Goal: Task Accomplishment & Management: Manage account settings

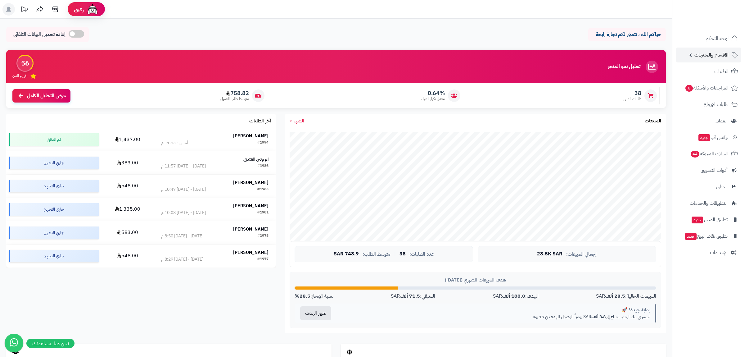
click at [702, 55] on span "الأقسام والمنتجات" at bounding box center [711, 55] width 34 height 9
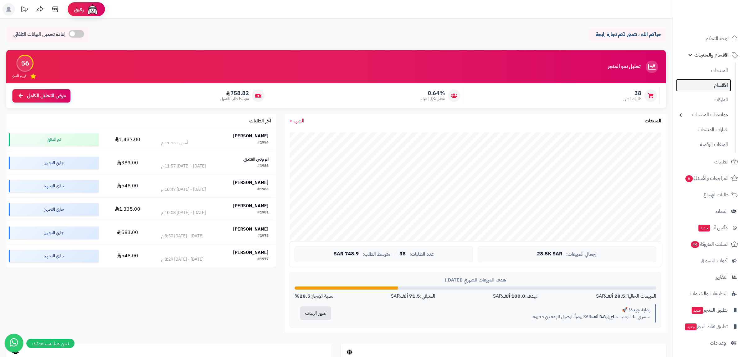
click at [716, 89] on link "الأقسام" at bounding box center [703, 85] width 55 height 13
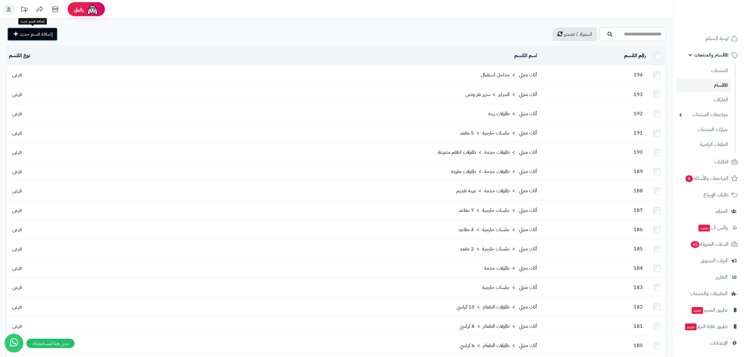
click at [33, 34] on span "إضافة قسم جديد" at bounding box center [36, 33] width 33 height 7
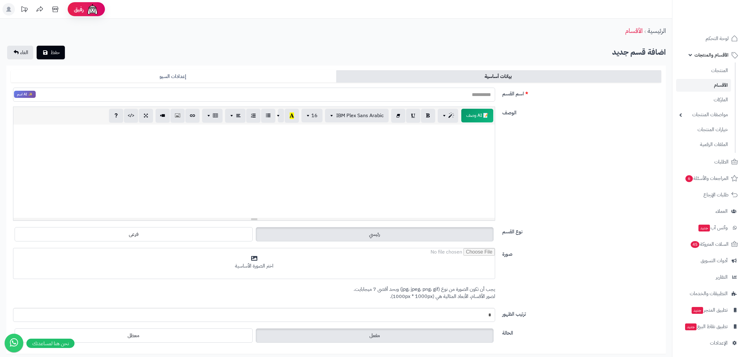
click at [479, 98] on input "اسم القسم" at bounding box center [254, 94] width 482 height 14
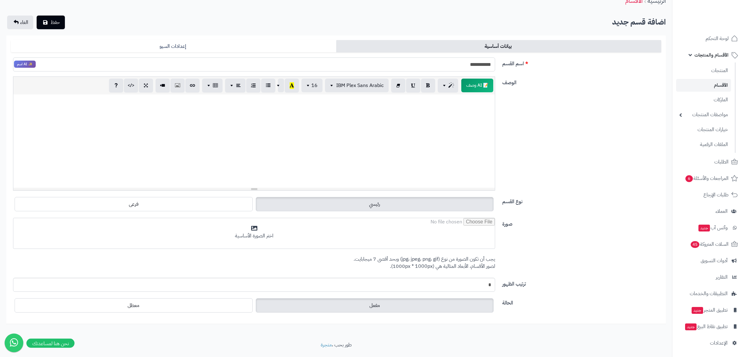
scroll to position [46, 0]
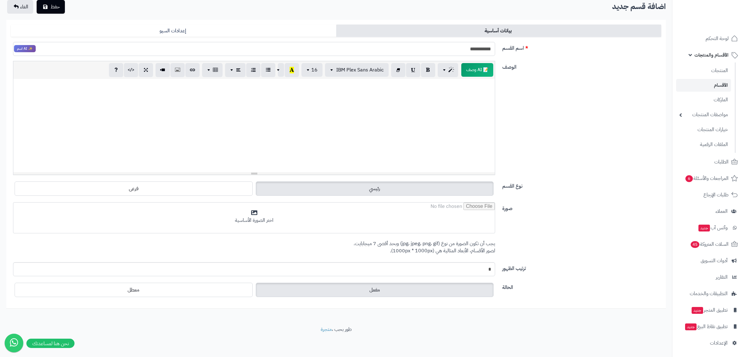
type input "**********"
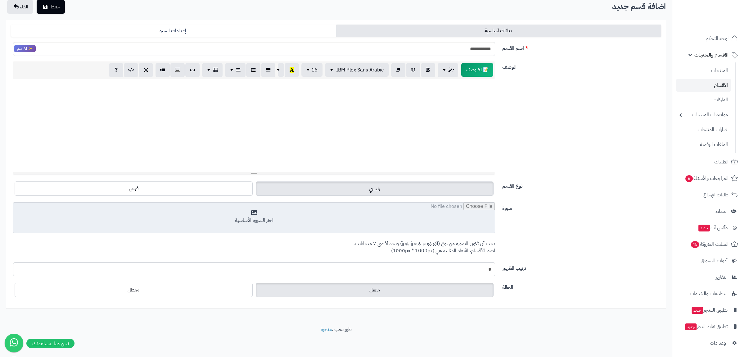
click at [441, 225] on input "file" at bounding box center [253, 217] width 481 height 31
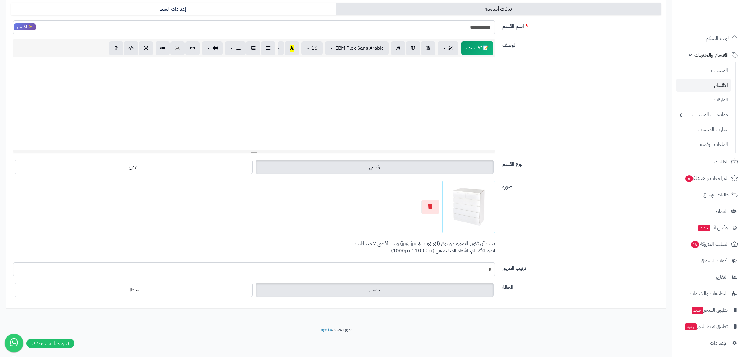
scroll to position [0, 0]
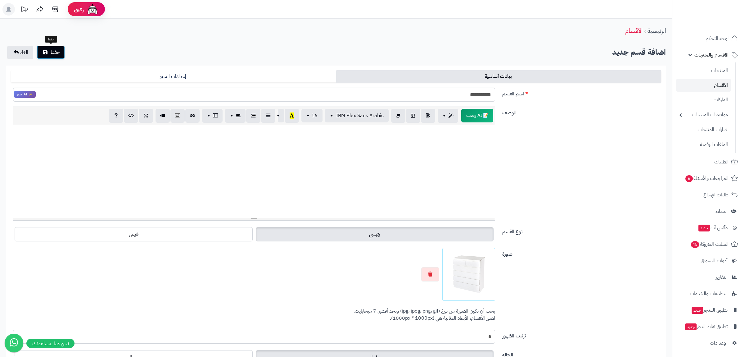
click at [51, 53] on span "حفظ" at bounding box center [55, 51] width 9 height 7
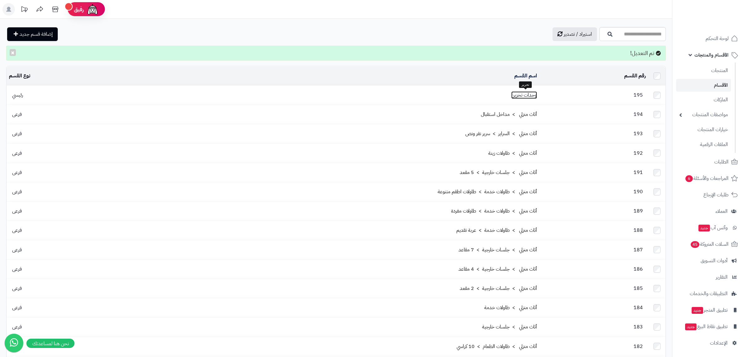
click at [524, 93] on link "وحدات تخزين" at bounding box center [524, 94] width 26 height 7
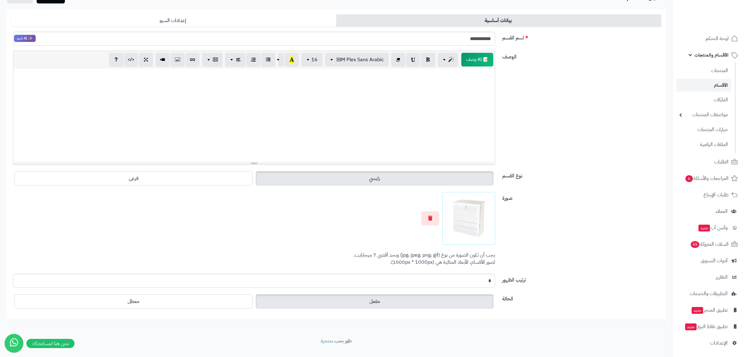
scroll to position [68, 0]
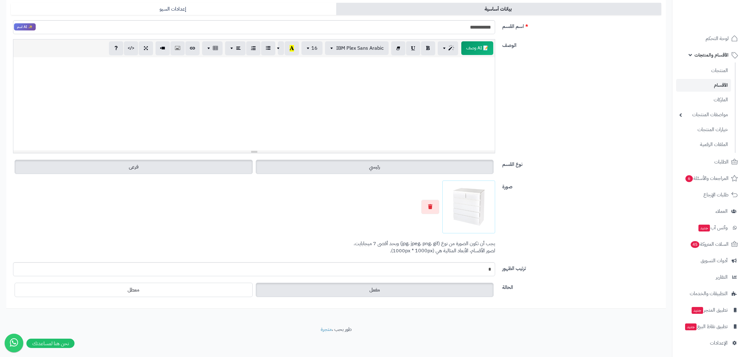
click at [198, 169] on label "فرعى" at bounding box center [134, 166] width 238 height 14
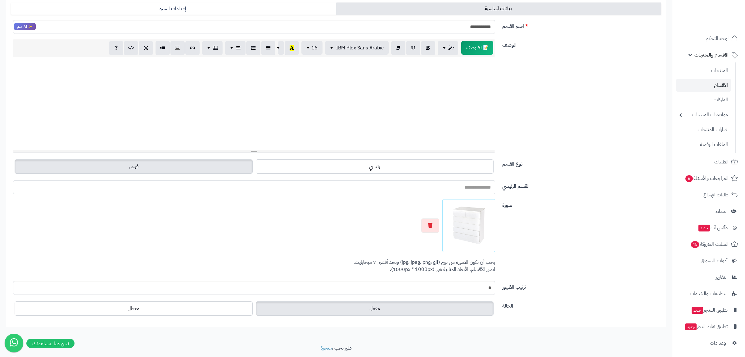
click at [433, 189] on input "القسم الرئيسي" at bounding box center [254, 187] width 482 height 14
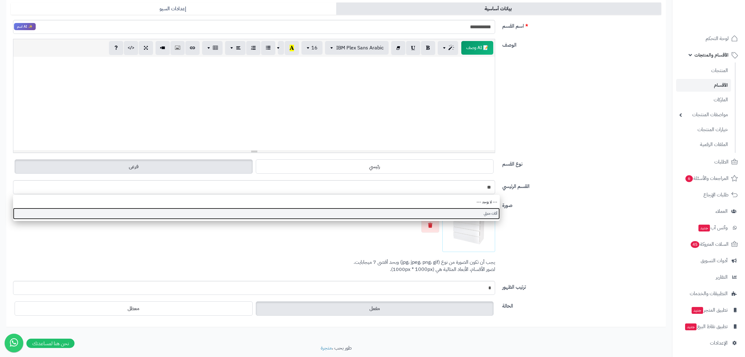
click at [471, 210] on link "أثاث منزلي" at bounding box center [256, 213] width 487 height 11
type input "**********"
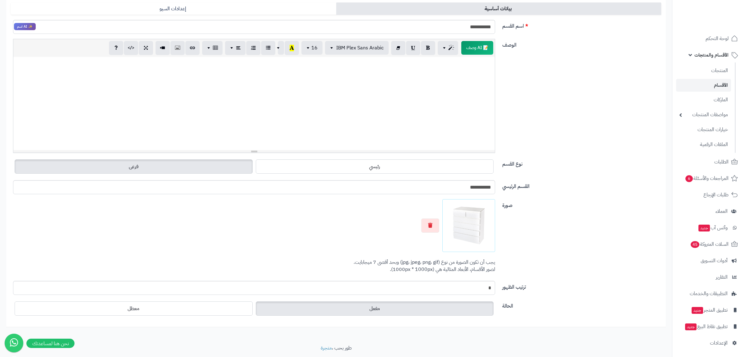
scroll to position [0, 0]
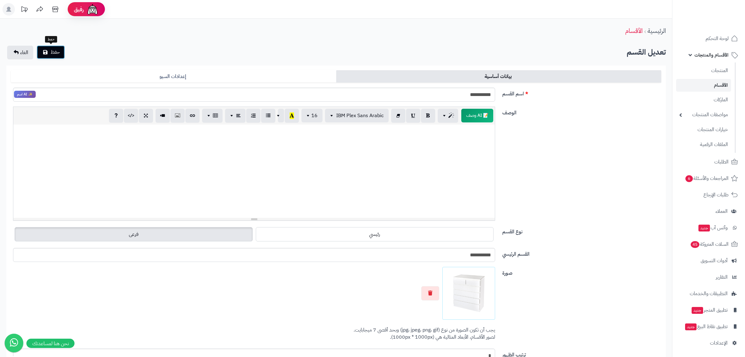
click at [61, 51] on button "حفظ" at bounding box center [51, 52] width 28 height 14
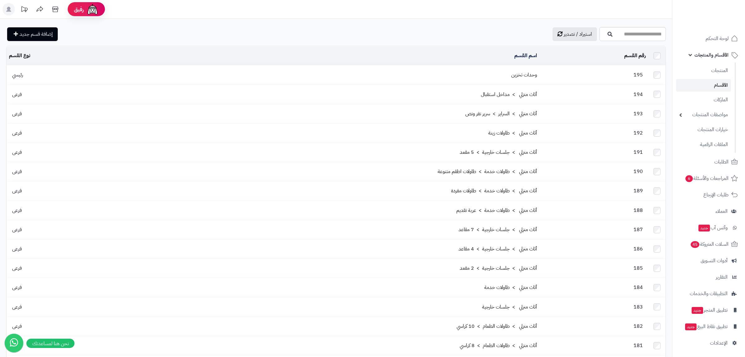
click at [474, 70] on td "وحدات تخزين" at bounding box center [326, 74] width 425 height 19
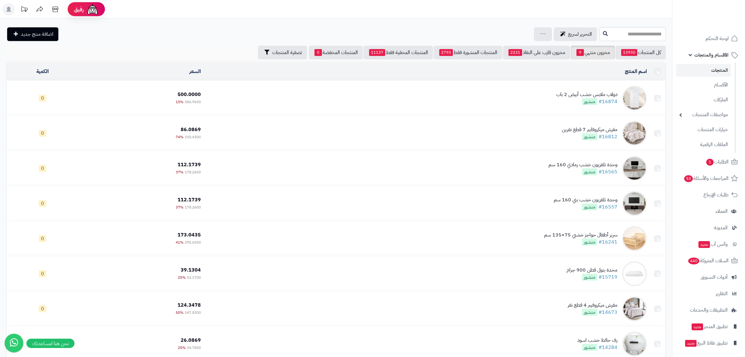
click at [605, 101] on link "#16874" at bounding box center [607, 101] width 19 height 7
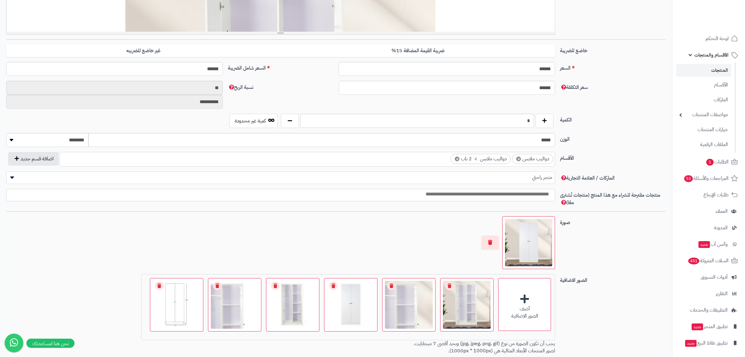
scroll to position [277, 0]
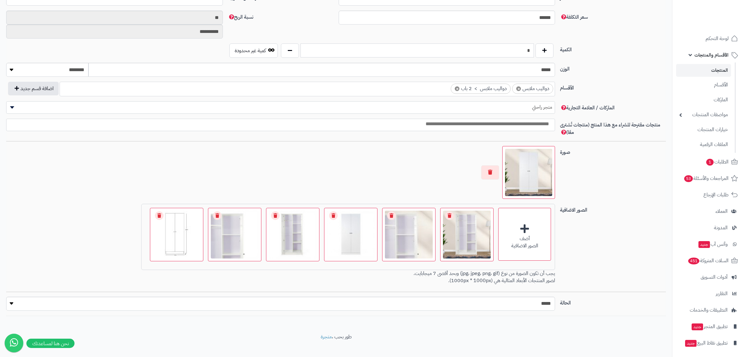
drag, startPoint x: 526, startPoint y: 51, endPoint x: 532, endPoint y: 52, distance: 6.3
click at [532, 52] on input "*" at bounding box center [416, 50] width 233 height 14
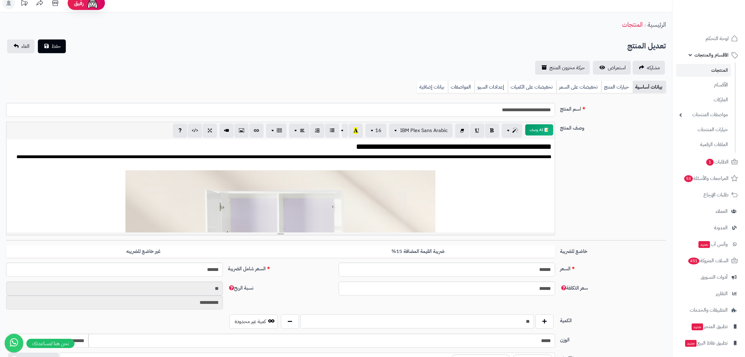
scroll to position [0, 0]
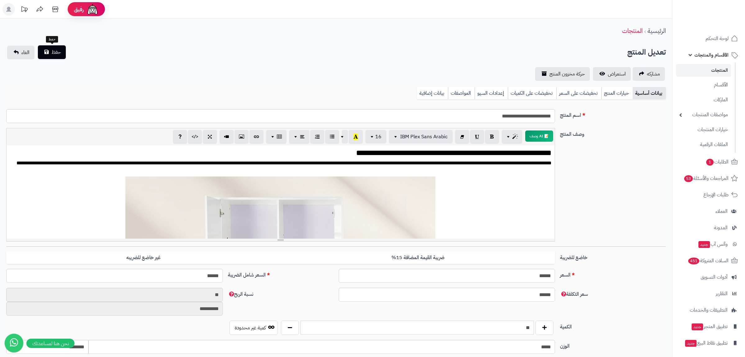
type input "**"
click at [49, 51] on button "حفظ" at bounding box center [52, 52] width 28 height 14
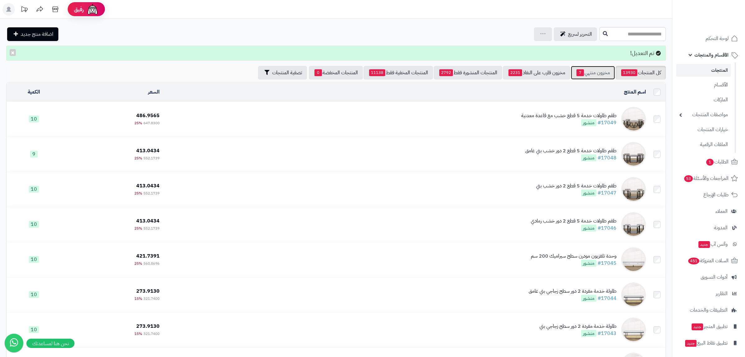
click at [583, 69] on link "مخزون منتهي 7" at bounding box center [593, 73] width 44 height 14
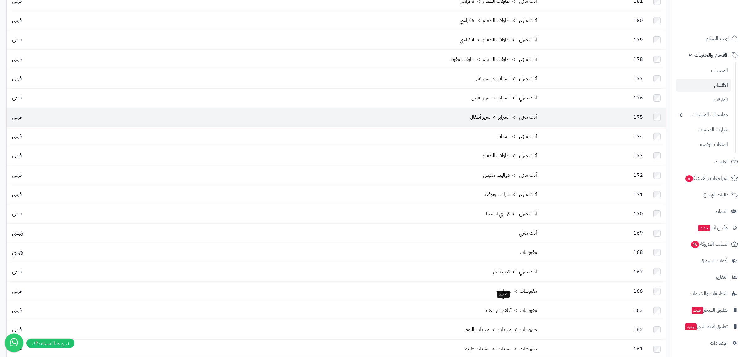
scroll to position [312, 0]
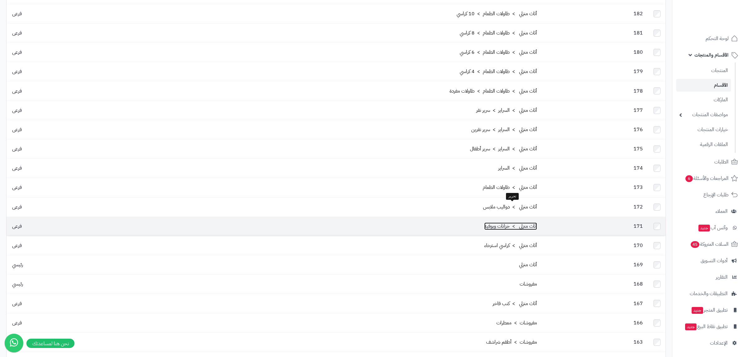
click at [499, 222] on link "أثاث منزلي > خزانات وبوفيه" at bounding box center [510, 225] width 53 height 7
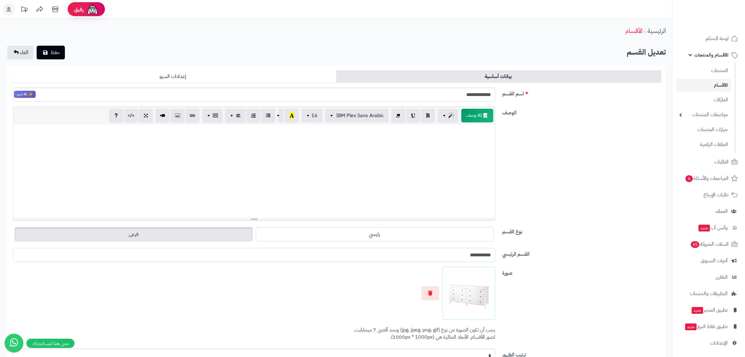
click at [484, 256] on input "**********" at bounding box center [254, 255] width 482 height 14
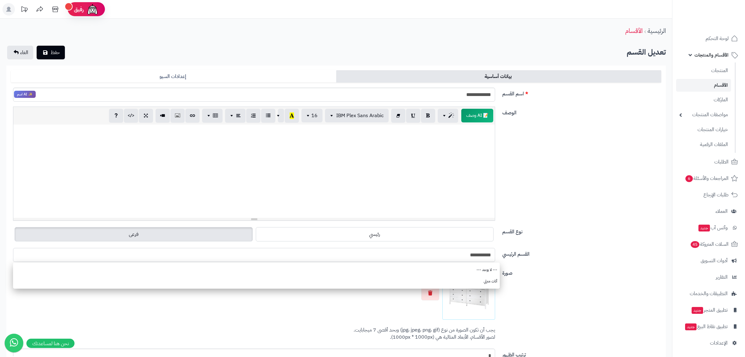
click at [467, 258] on input "**********" at bounding box center [254, 255] width 482 height 14
drag, startPoint x: 467, startPoint y: 258, endPoint x: 507, endPoint y: 259, distance: 40.3
click at [495, 259] on input "**********" at bounding box center [254, 255] width 482 height 14
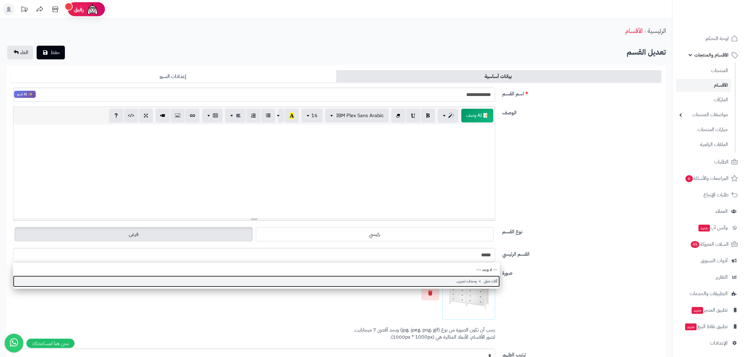
click at [464, 283] on link "أثاث منزلي > وحدات تخزين" at bounding box center [256, 280] width 487 height 11
type input "**********"
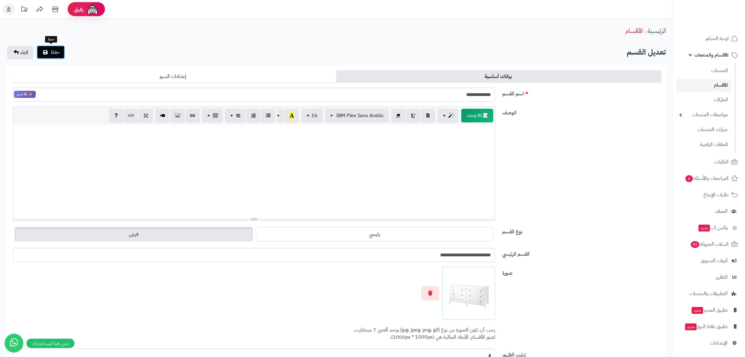
click at [48, 52] on button "حفظ" at bounding box center [51, 52] width 28 height 14
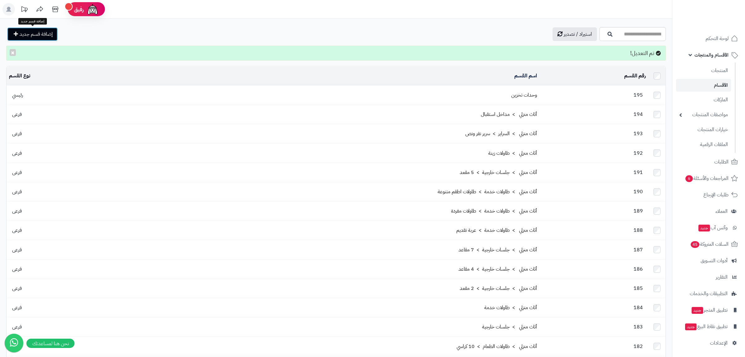
click at [33, 31] on span "إضافة قسم جديد" at bounding box center [36, 33] width 33 height 7
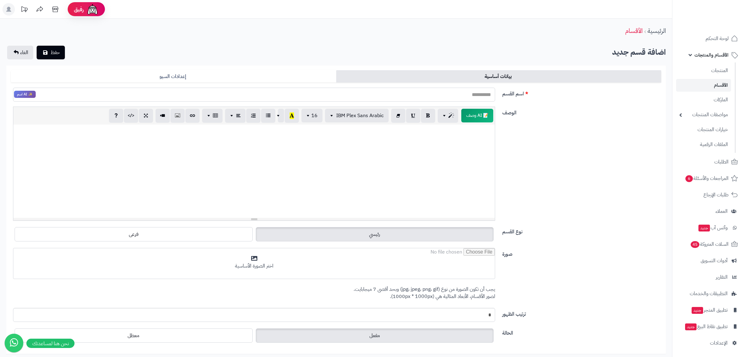
click at [453, 92] on input "اسم القسم" at bounding box center [254, 94] width 482 height 14
type input "**********"
click at [221, 238] on label "فرعى" at bounding box center [134, 234] width 238 height 14
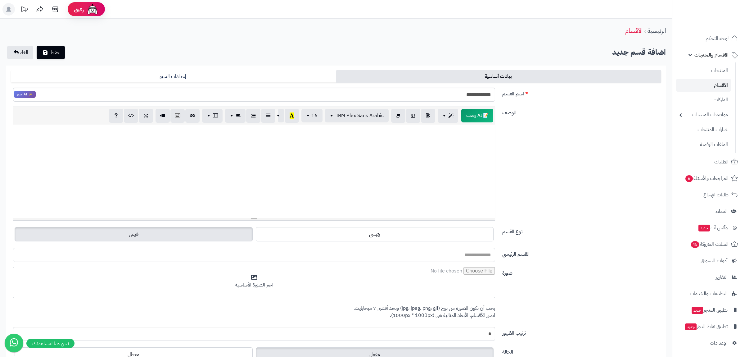
click at [457, 258] on input "القسم الرئيسي" at bounding box center [254, 255] width 482 height 14
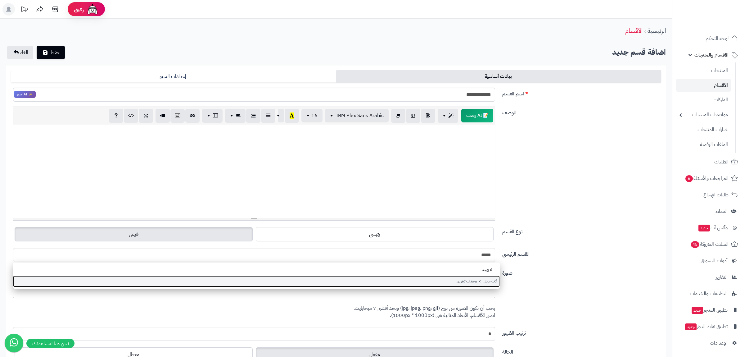
click at [475, 284] on link "أثاث منزلي > وحدات تخزين" at bounding box center [256, 280] width 487 height 11
type input "**********"
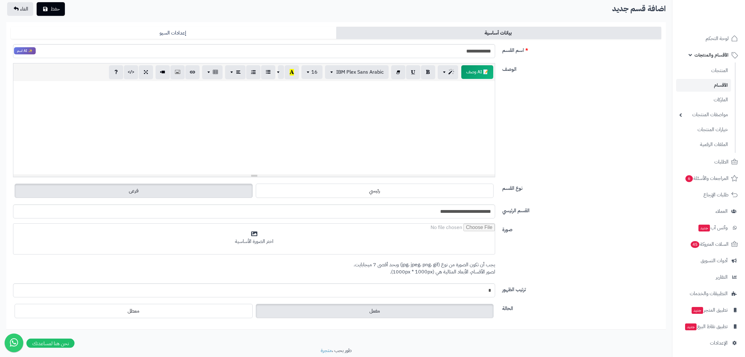
scroll to position [65, 0]
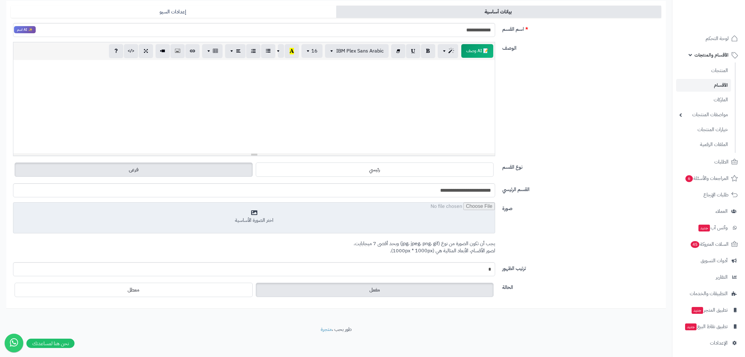
click at [397, 222] on input "file" at bounding box center [253, 217] width 481 height 31
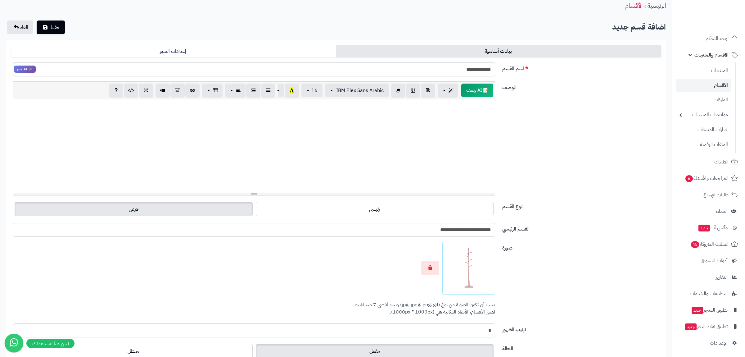
scroll to position [0, 0]
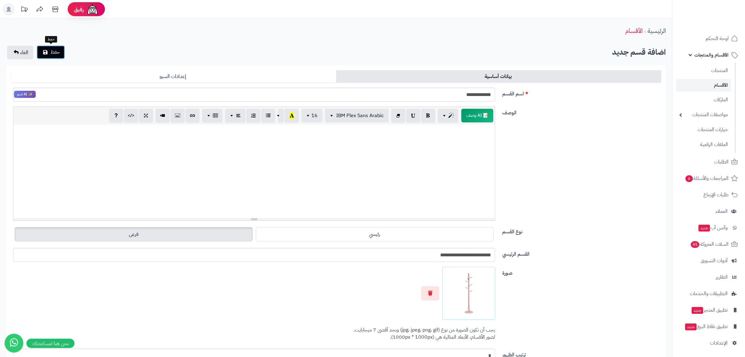
click at [54, 54] on span "حفظ" at bounding box center [55, 51] width 9 height 7
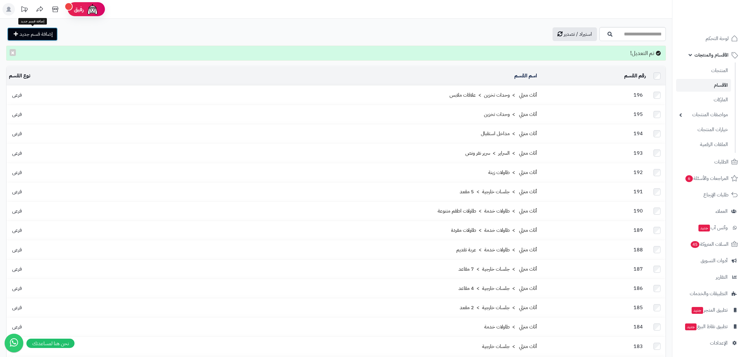
click at [45, 34] on span "إضافة قسم جديد" at bounding box center [36, 33] width 33 height 7
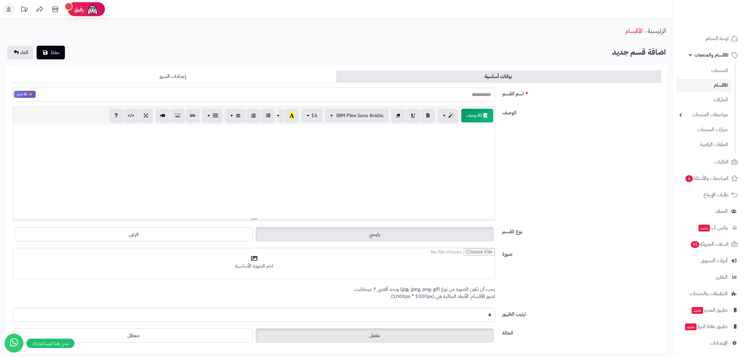
click at [478, 96] on input "اسم القسم" at bounding box center [254, 94] width 482 height 14
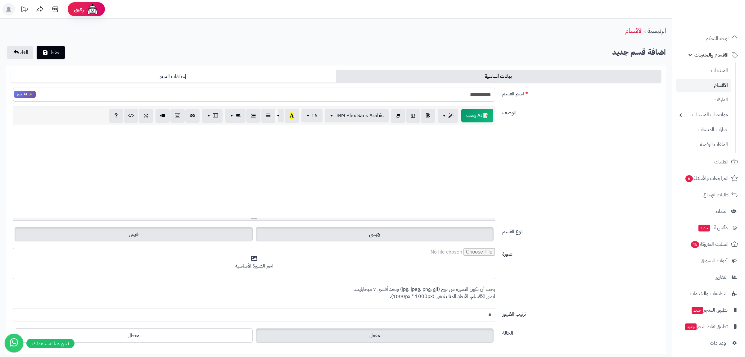
type input "**********"
click at [224, 234] on label "فرعى" at bounding box center [134, 234] width 238 height 14
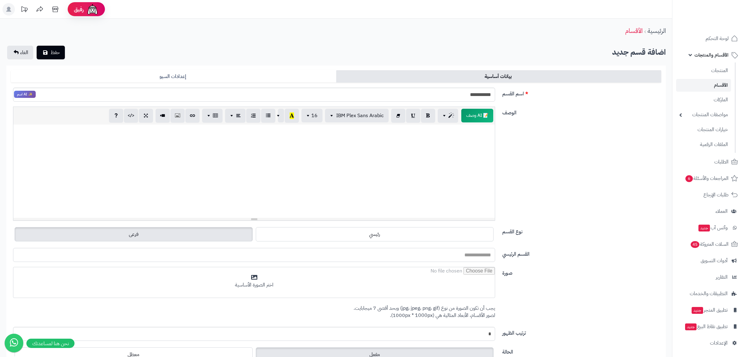
click at [469, 256] on input "القسم الرئيسي" at bounding box center [254, 255] width 482 height 14
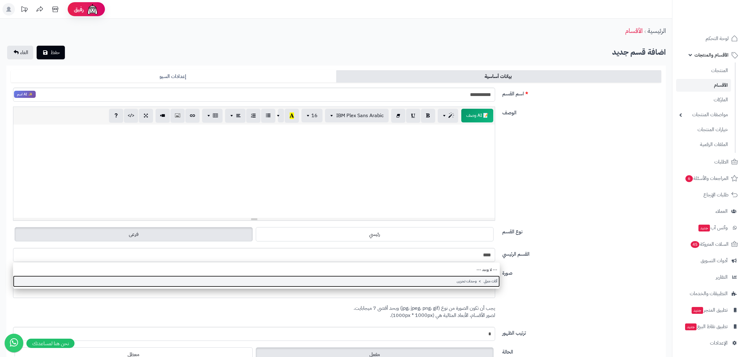
click at [471, 284] on link "أثاث منزلي > وحدات تخزين" at bounding box center [256, 280] width 487 height 11
type input "**********"
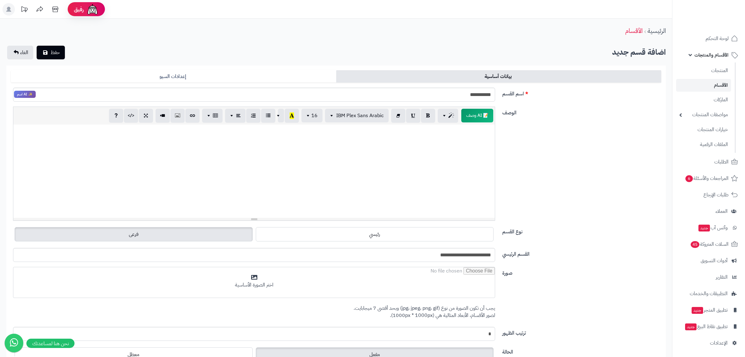
scroll to position [39, 0]
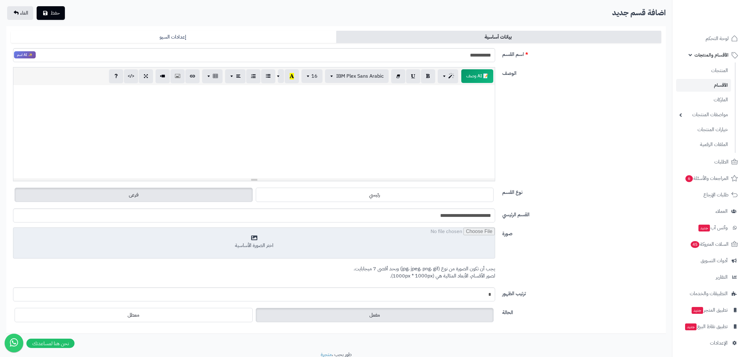
click at [431, 239] on input "file" at bounding box center [253, 242] width 481 height 31
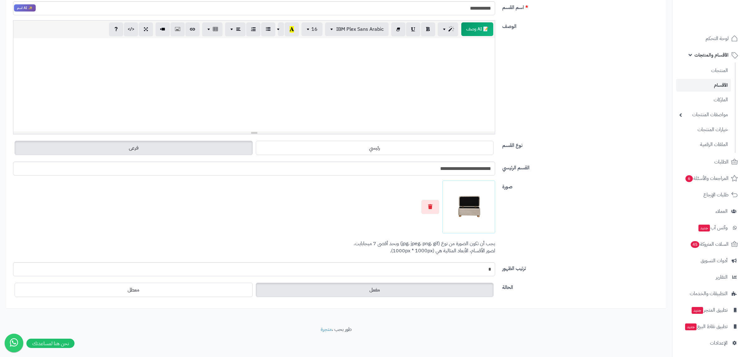
scroll to position [0, 0]
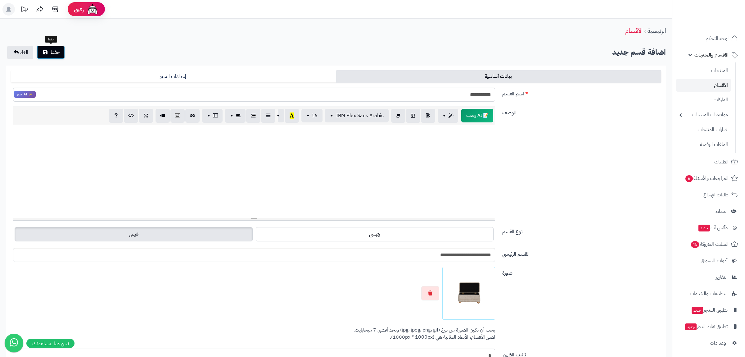
click at [51, 53] on span "حفظ" at bounding box center [55, 51] width 9 height 7
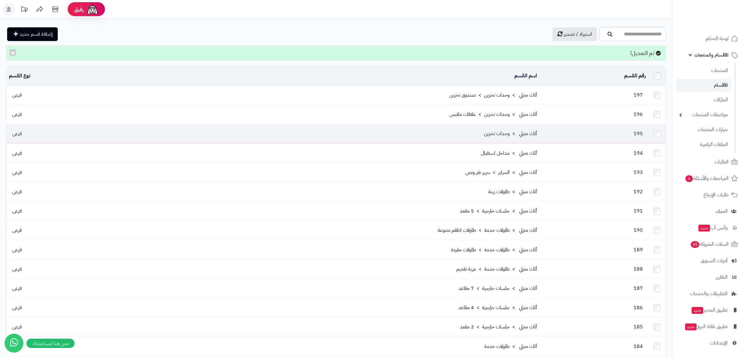
click at [562, 136] on td "195" at bounding box center [593, 133] width 109 height 19
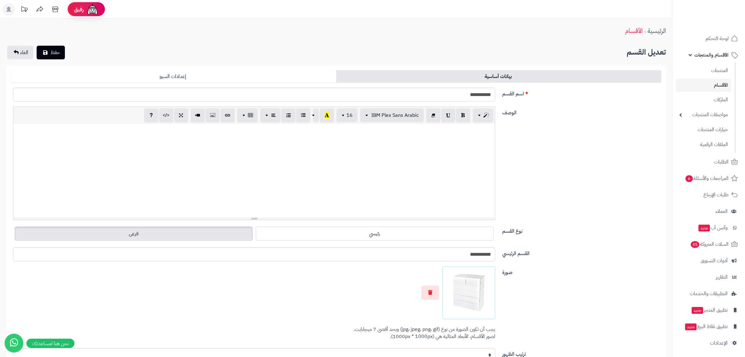
scroll to position [79, 0]
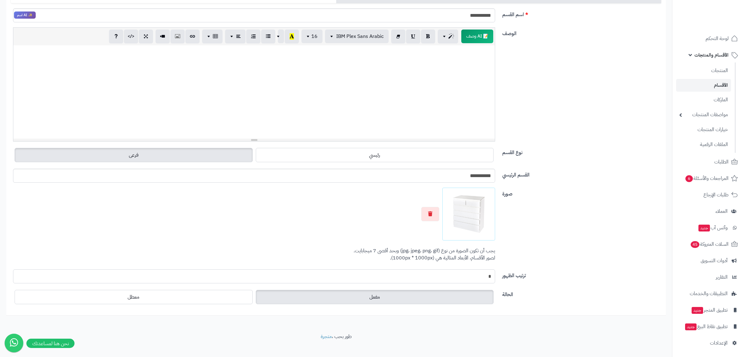
drag, startPoint x: 487, startPoint y: 280, endPoint x: 499, endPoint y: 281, distance: 12.1
click at [495, 281] on input "*" at bounding box center [254, 276] width 482 height 14
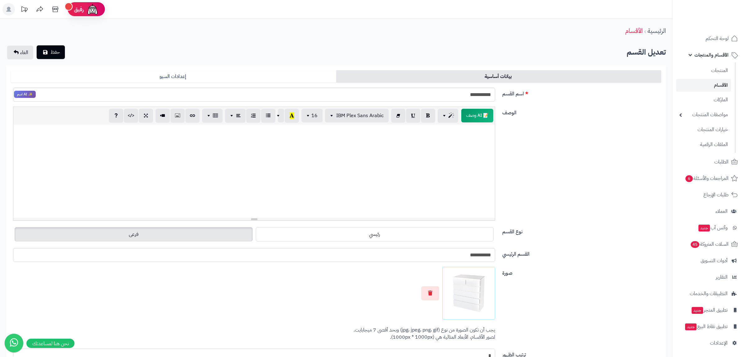
type input "*"
click at [57, 52] on span "حفظ" at bounding box center [55, 51] width 9 height 7
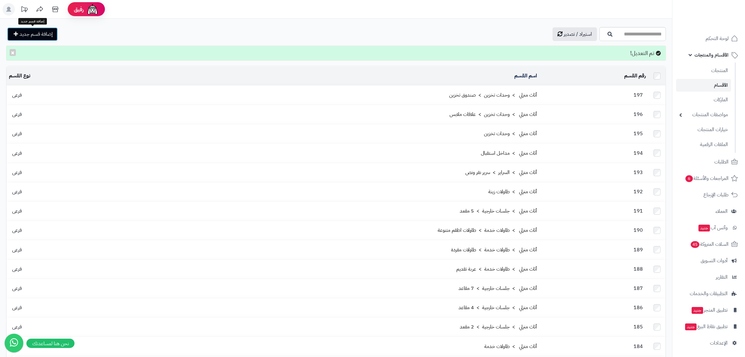
click at [48, 36] on span "إضافة قسم جديد" at bounding box center [36, 33] width 33 height 7
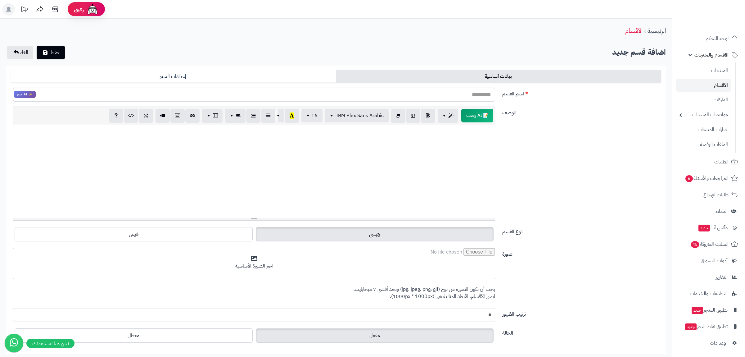
click at [487, 93] on input "اسم القسم" at bounding box center [254, 94] width 482 height 14
type input "******"
click at [575, 125] on div "الوصف 📝 AI وصف p blockquote pre h1 h2 h3 h4 h5 h6 IBM Plex Sans Arabic Arial Ar…" at bounding box center [335, 165] width 655 height 119
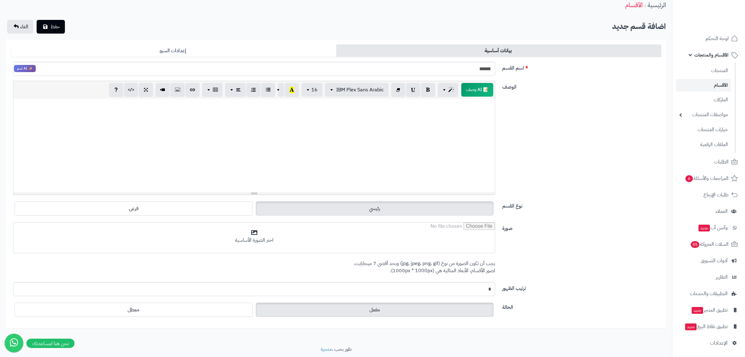
scroll to position [39, 0]
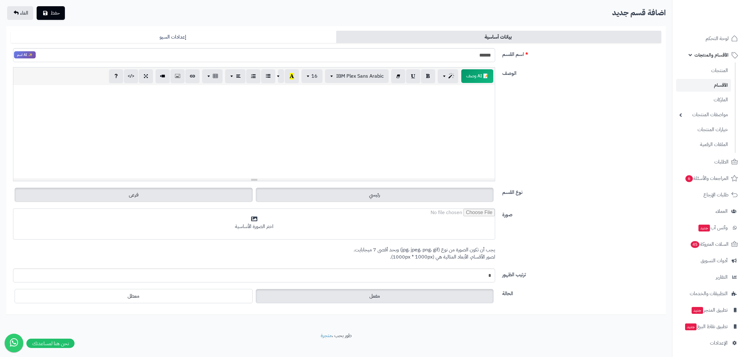
click at [241, 196] on label "فرعى" at bounding box center [134, 194] width 238 height 14
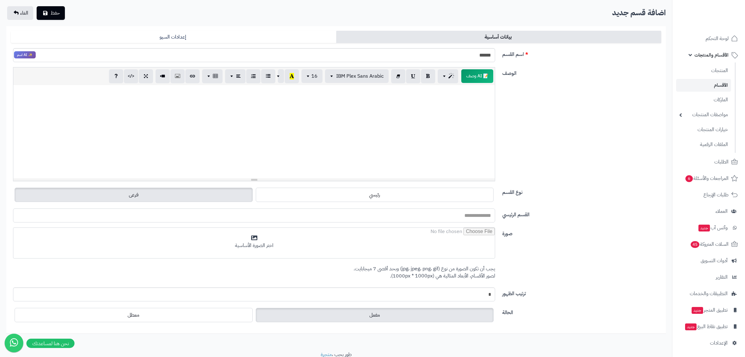
click at [424, 219] on input "القسم الرئيسي" at bounding box center [254, 215] width 482 height 14
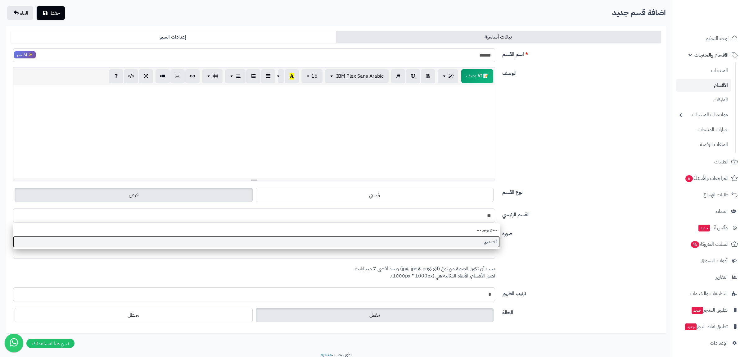
click at [450, 244] on link "أثاث منزلي" at bounding box center [256, 241] width 487 height 11
type input "**********"
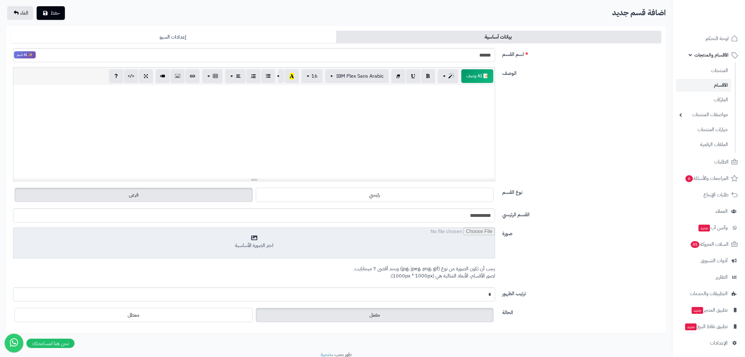
click at [462, 244] on input "file" at bounding box center [253, 242] width 481 height 31
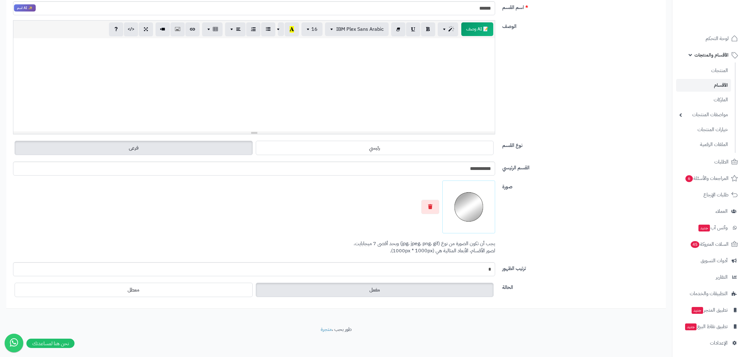
scroll to position [0, 0]
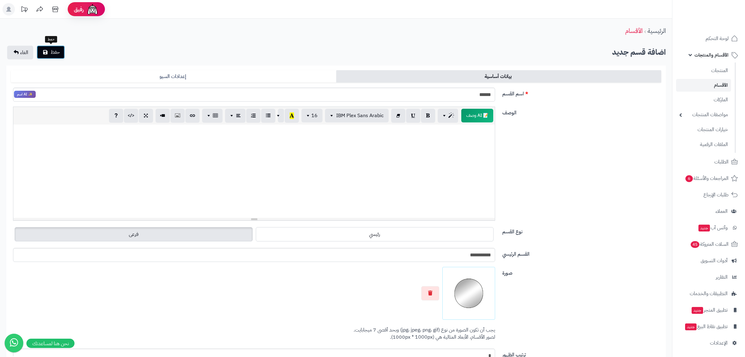
click at [48, 55] on button "حفظ" at bounding box center [51, 52] width 28 height 14
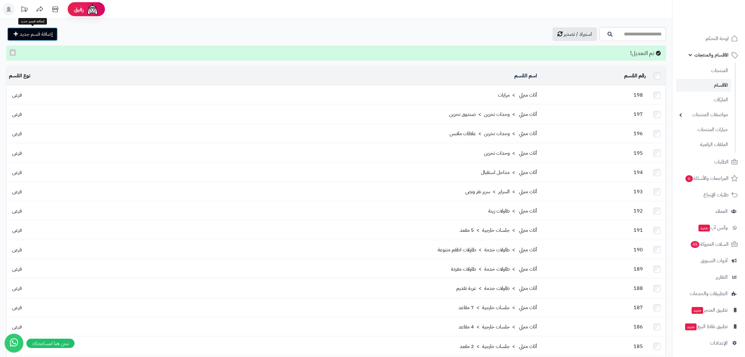
click at [50, 33] on span "إضافة قسم جديد" at bounding box center [36, 33] width 33 height 7
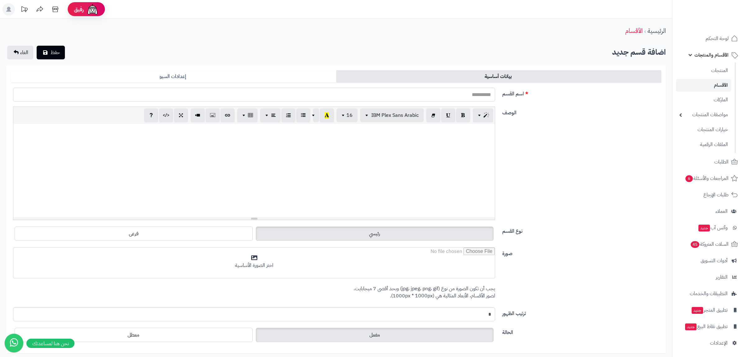
click at [477, 91] on input "اسم القسم" at bounding box center [254, 94] width 482 height 14
click at [486, 94] on input "**********" at bounding box center [254, 94] width 482 height 14
type input "**********"
click at [561, 131] on div "الوصف 📝 AI وصف p blockquote pre h1 h2 h3 h4 h5 h6 IBM Plex Sans Arabic Arial Ar…" at bounding box center [335, 165] width 655 height 119
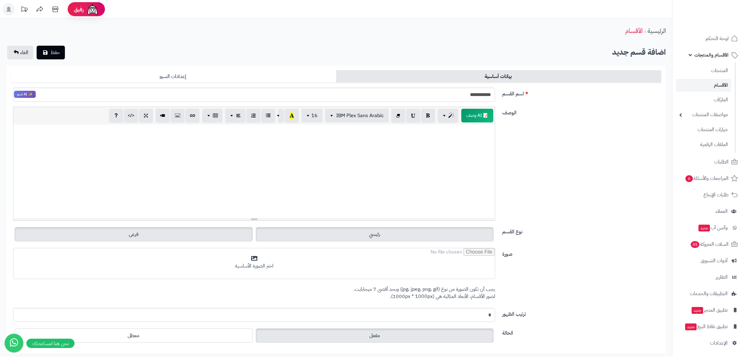
click at [227, 236] on label "فرعى" at bounding box center [134, 234] width 238 height 14
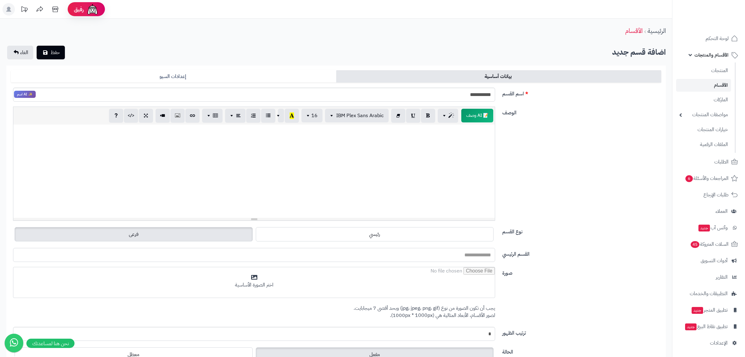
click at [439, 254] on input "القسم الرئيسي" at bounding box center [254, 255] width 482 height 14
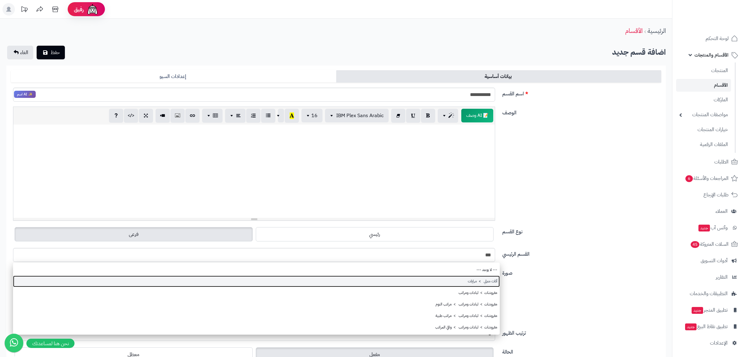
click at [458, 282] on link "أثاث منزلي > مرايات" at bounding box center [256, 280] width 487 height 11
type input "**********"
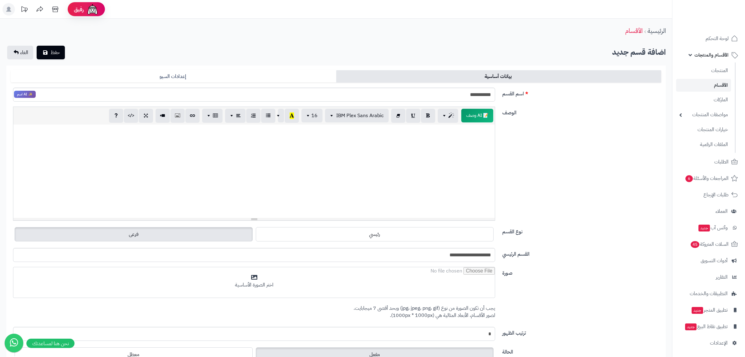
scroll to position [65, 0]
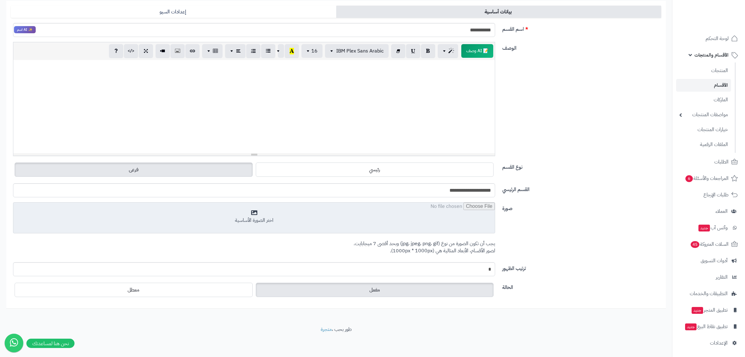
click at [475, 219] on input "file" at bounding box center [253, 217] width 481 height 31
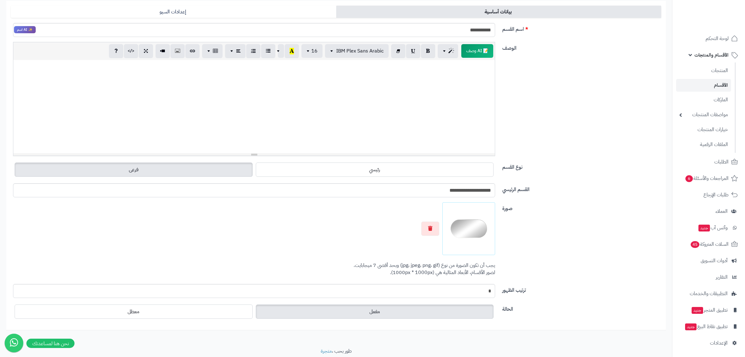
scroll to position [0, 0]
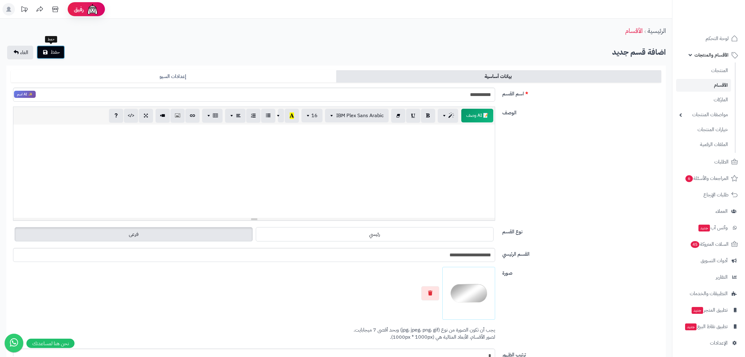
click at [57, 52] on span "حفظ" at bounding box center [55, 51] width 9 height 7
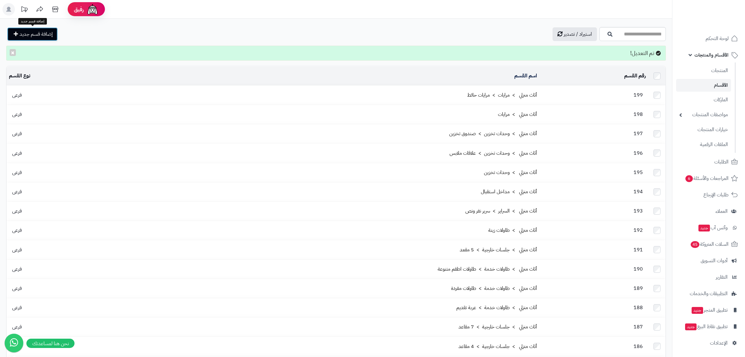
click at [37, 36] on span "إضافة قسم جديد" at bounding box center [36, 33] width 33 height 7
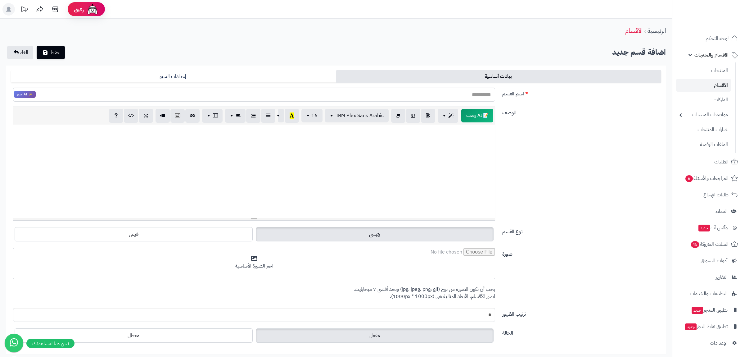
click at [478, 96] on input "اسم القسم" at bounding box center [254, 94] width 482 height 14
type input "**********"
click at [535, 130] on div "الوصف 📝 AI وصف p blockquote pre h1 h2 h3 h4 h5 h6 IBM Plex Sans Arabic Arial Ar…" at bounding box center [335, 165] width 655 height 119
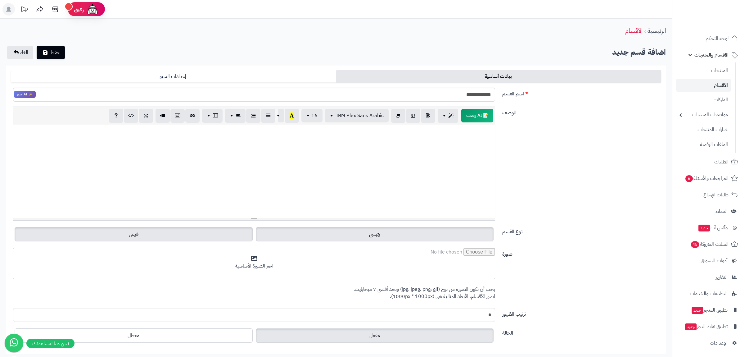
click at [228, 231] on label "فرعى" at bounding box center [134, 234] width 238 height 14
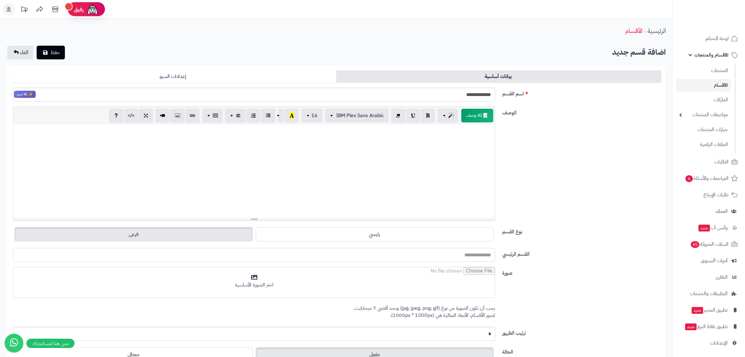
click at [463, 256] on input "القسم الرئيسي" at bounding box center [254, 255] width 482 height 14
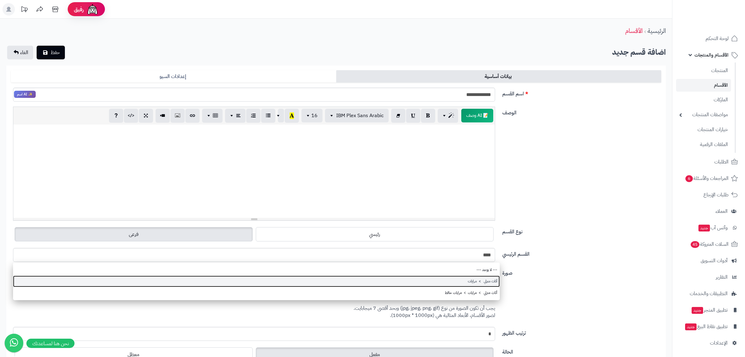
click at [472, 280] on link "أثاث منزلي > مرايات" at bounding box center [256, 280] width 487 height 11
type input "**********"
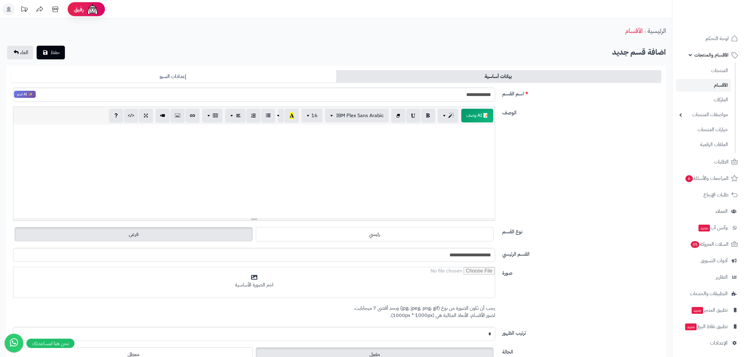
scroll to position [65, 0]
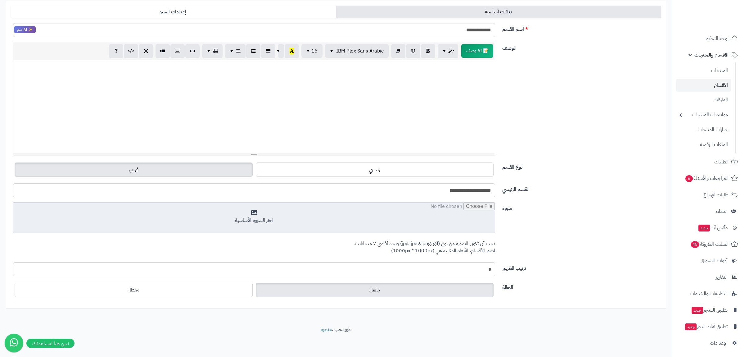
click at [472, 214] on input "file" at bounding box center [253, 217] width 481 height 31
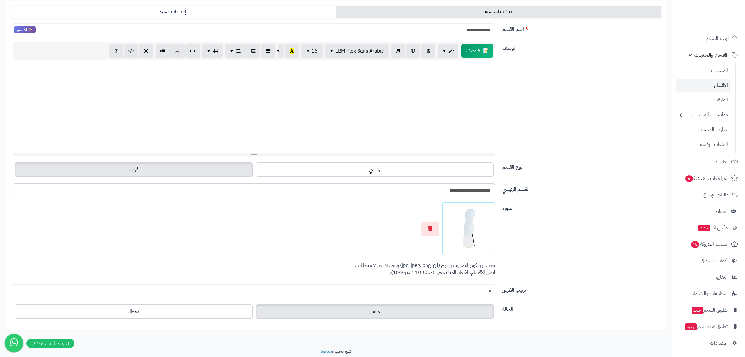
scroll to position [0, 0]
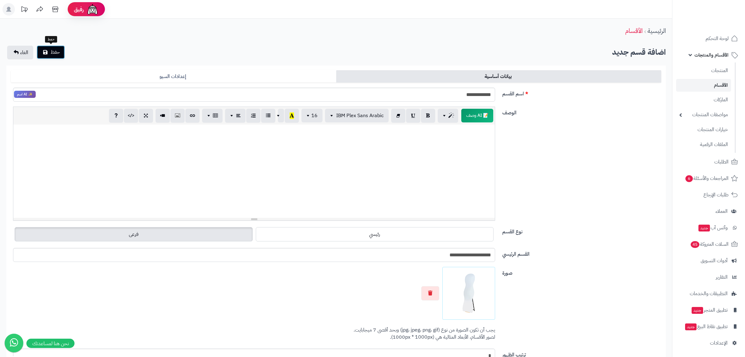
click at [55, 51] on span "حفظ" at bounding box center [55, 51] width 9 height 7
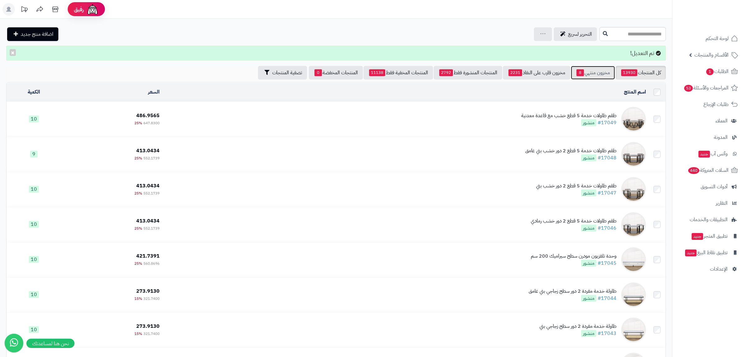
click at [593, 73] on link "مخزون منتهي 8" at bounding box center [593, 73] width 44 height 14
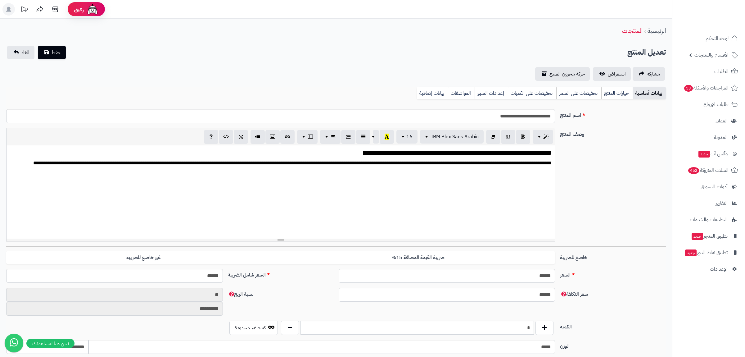
scroll to position [945, 0]
click at [428, 95] on link "بيانات إضافية" at bounding box center [432, 93] width 31 height 12
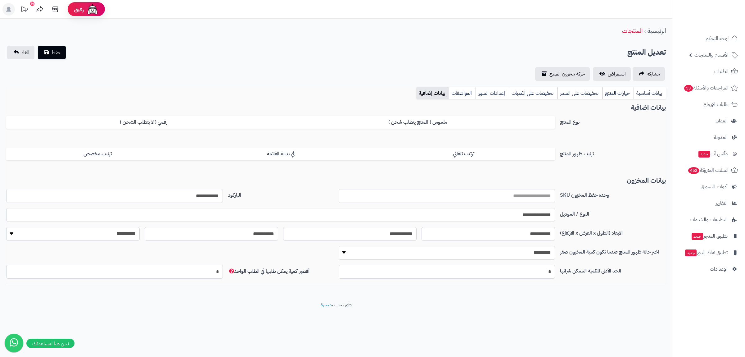
click at [197, 195] on input "**********" at bounding box center [114, 196] width 217 height 14
click at [646, 89] on link "بيانات أساسية" at bounding box center [649, 93] width 32 height 12
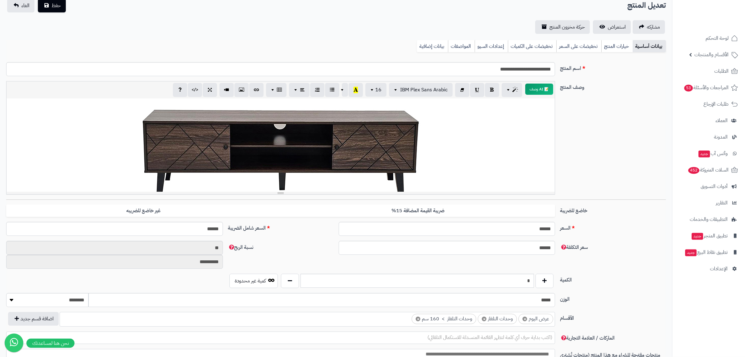
scroll to position [79, 0]
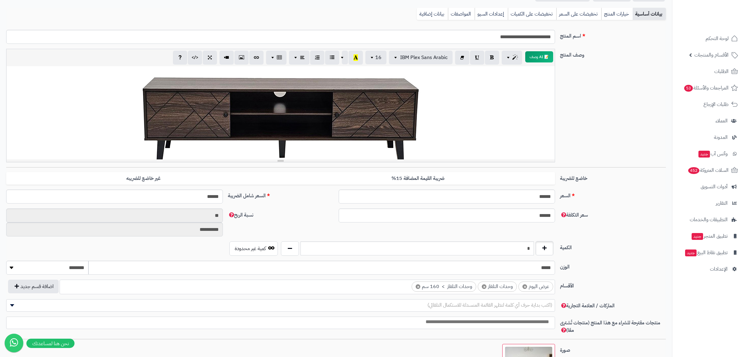
drag, startPoint x: 512, startPoint y: 256, endPoint x: 543, endPoint y: 251, distance: 31.7
click at [543, 251] on div "*" at bounding box center [417, 248] width 276 height 14
click at [530, 247] on input "*" at bounding box center [416, 248] width 233 height 14
click at [529, 247] on input "*" at bounding box center [416, 248] width 233 height 14
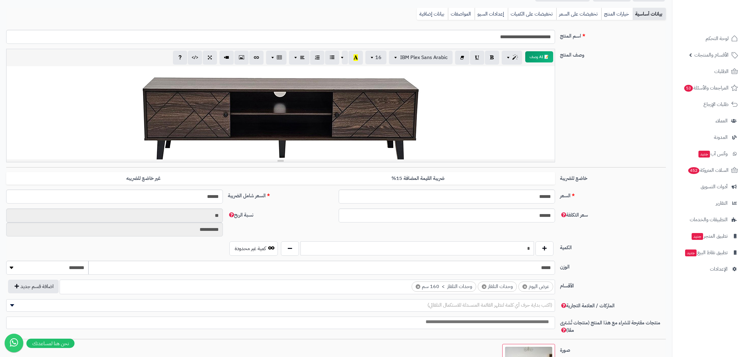
click at [529, 247] on input "*" at bounding box center [416, 248] width 233 height 14
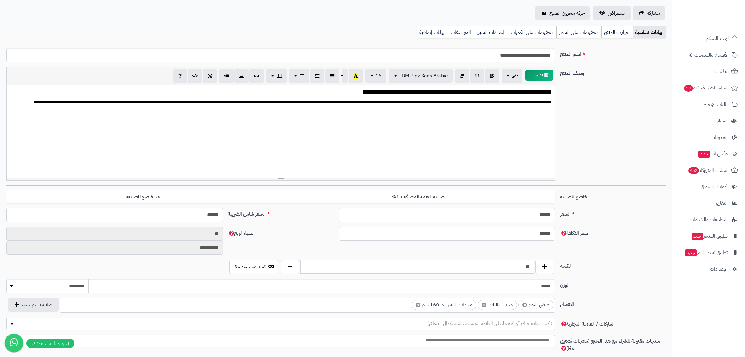
scroll to position [0, 0]
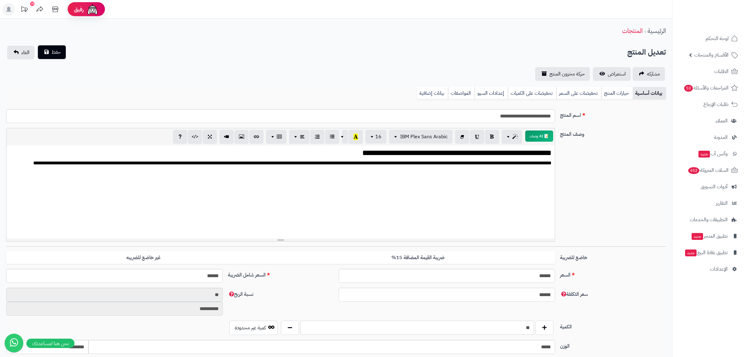
type input "**"
click at [53, 50] on span "حفظ" at bounding box center [56, 51] width 9 height 7
click at [430, 93] on link "بيانات إضافية" at bounding box center [432, 93] width 31 height 12
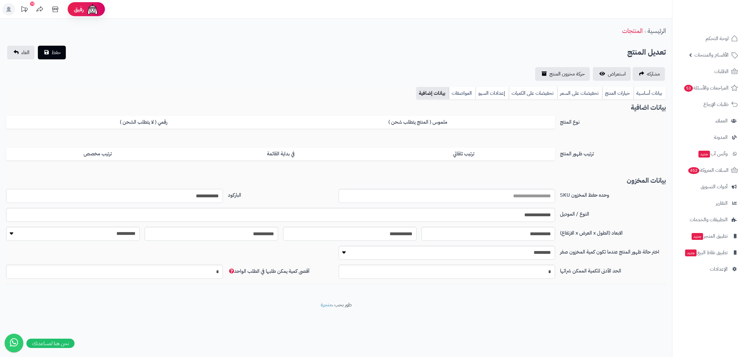
click at [200, 197] on input "**********" at bounding box center [114, 196] width 217 height 14
click at [644, 94] on link "بيانات أساسية" at bounding box center [649, 93] width 32 height 12
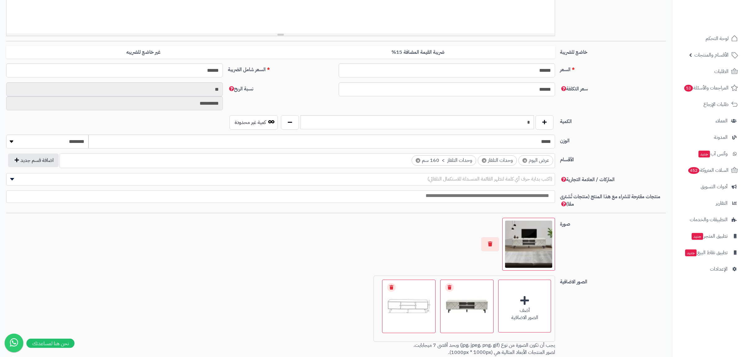
scroll to position [237, 0]
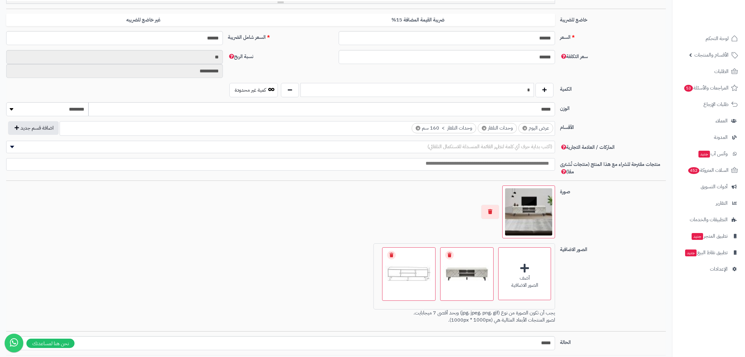
drag, startPoint x: 531, startPoint y: 88, endPoint x: 521, endPoint y: 88, distance: 9.9
click at [521, 88] on input "*" at bounding box center [416, 90] width 233 height 14
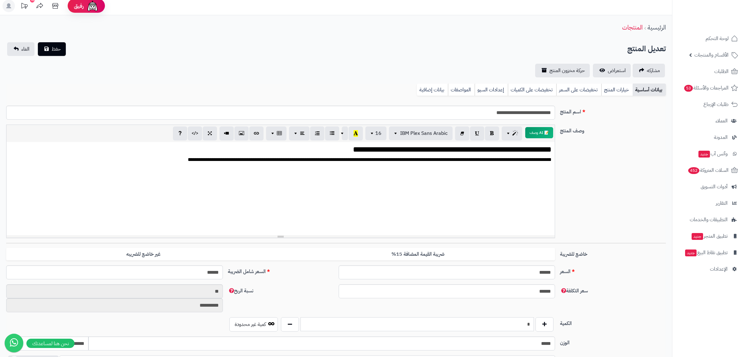
scroll to position [0, 0]
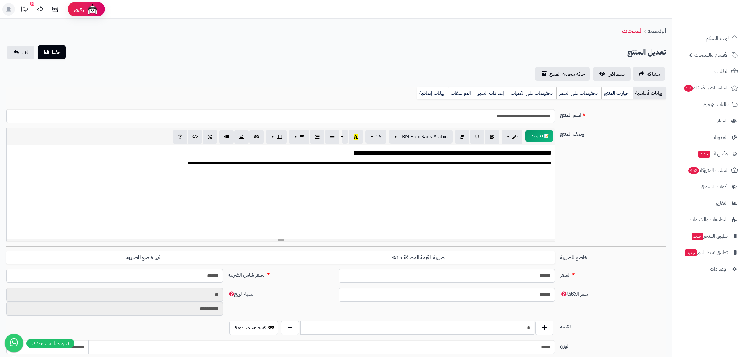
type input "*"
drag, startPoint x: 58, startPoint y: 51, endPoint x: 110, endPoint y: 31, distance: 55.5
click at [59, 49] on span "حفظ" at bounding box center [56, 51] width 9 height 7
